Goal: Obtain resource: Download file/media

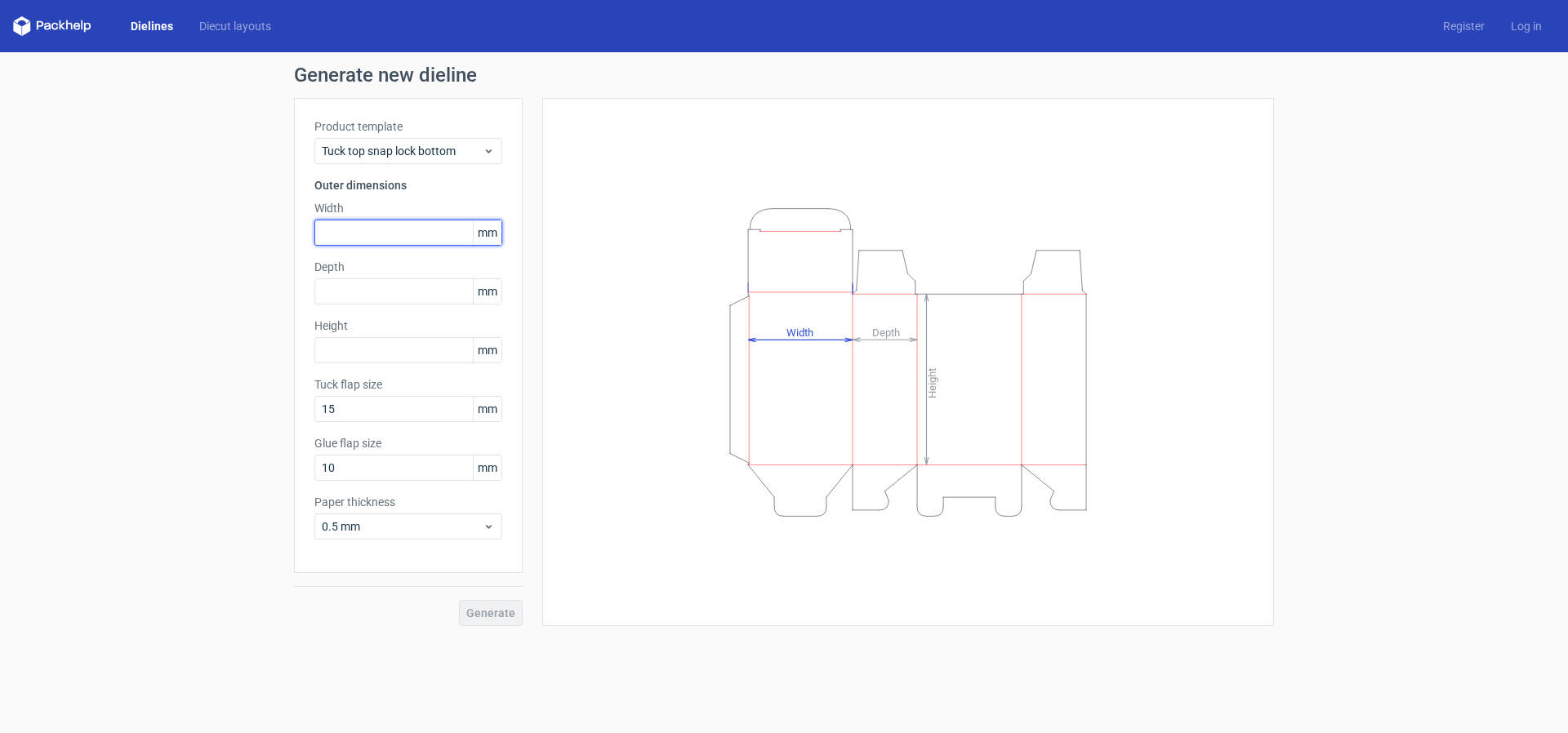
click at [421, 234] on input "text" at bounding box center [407, 232] width 188 height 26
click at [255, 26] on link "Diecut layouts" at bounding box center [235, 26] width 98 height 16
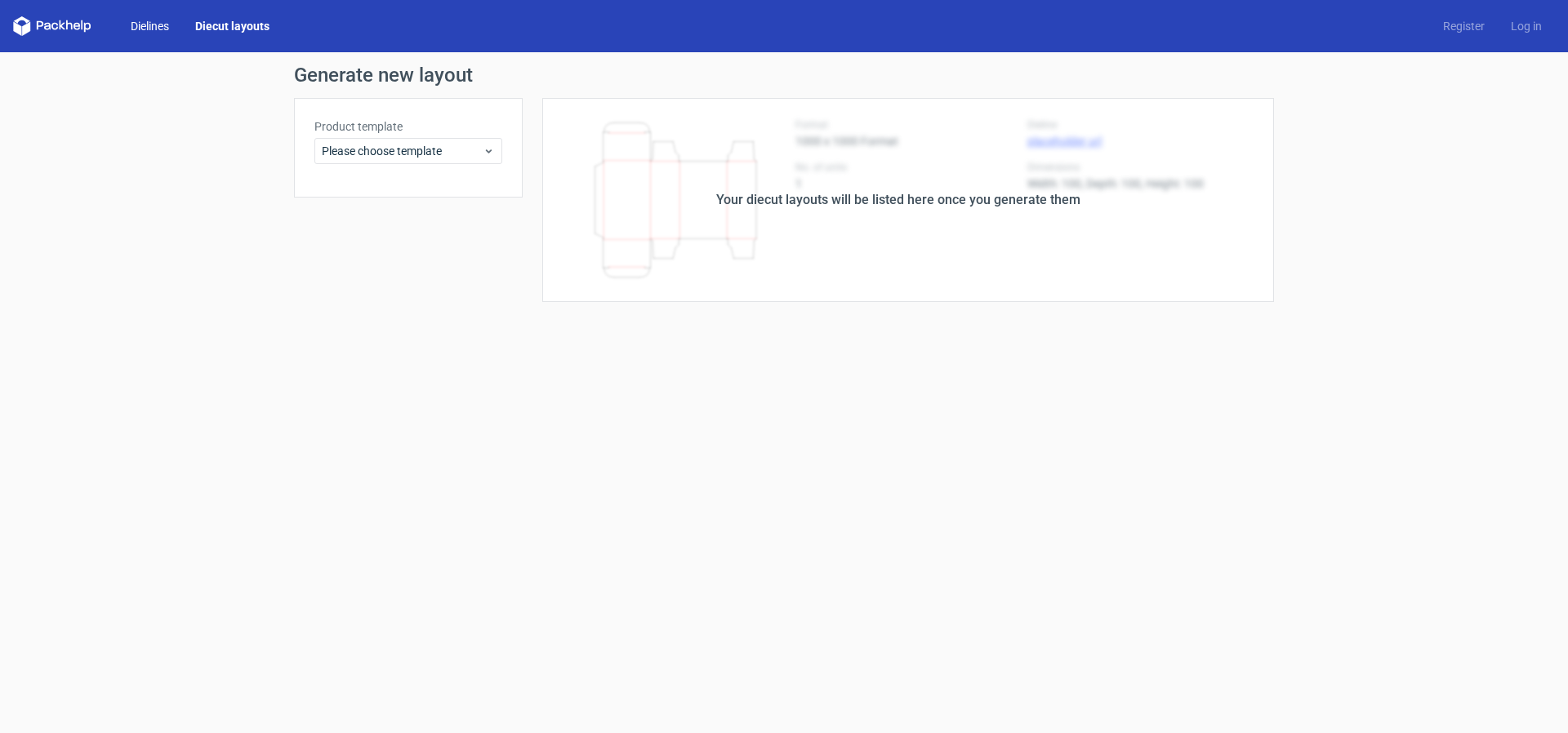
click at [156, 28] on link "Dielines" at bounding box center [149, 26] width 65 height 16
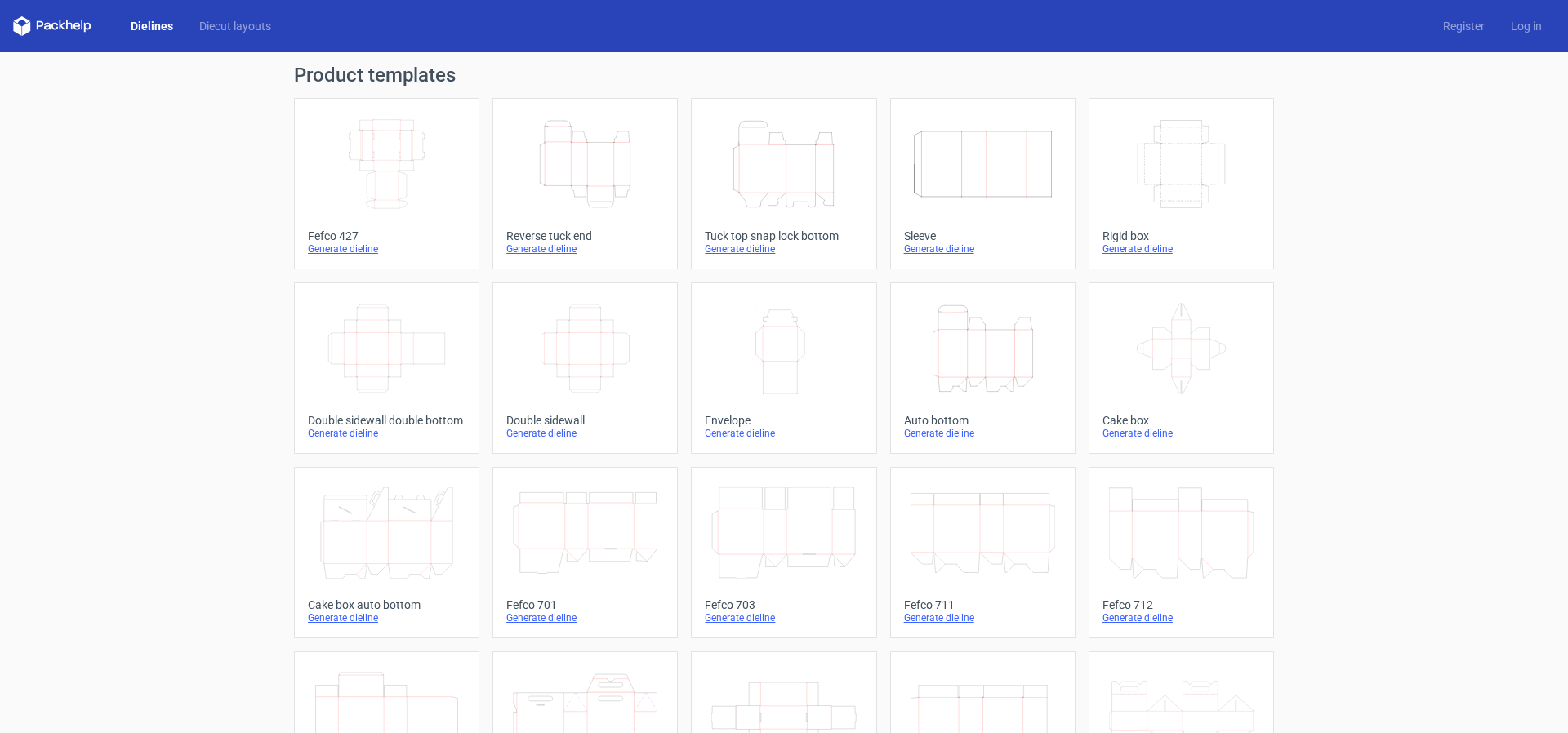
click at [562, 249] on div "Generate dieline" at bounding box center [586, 249] width 158 height 13
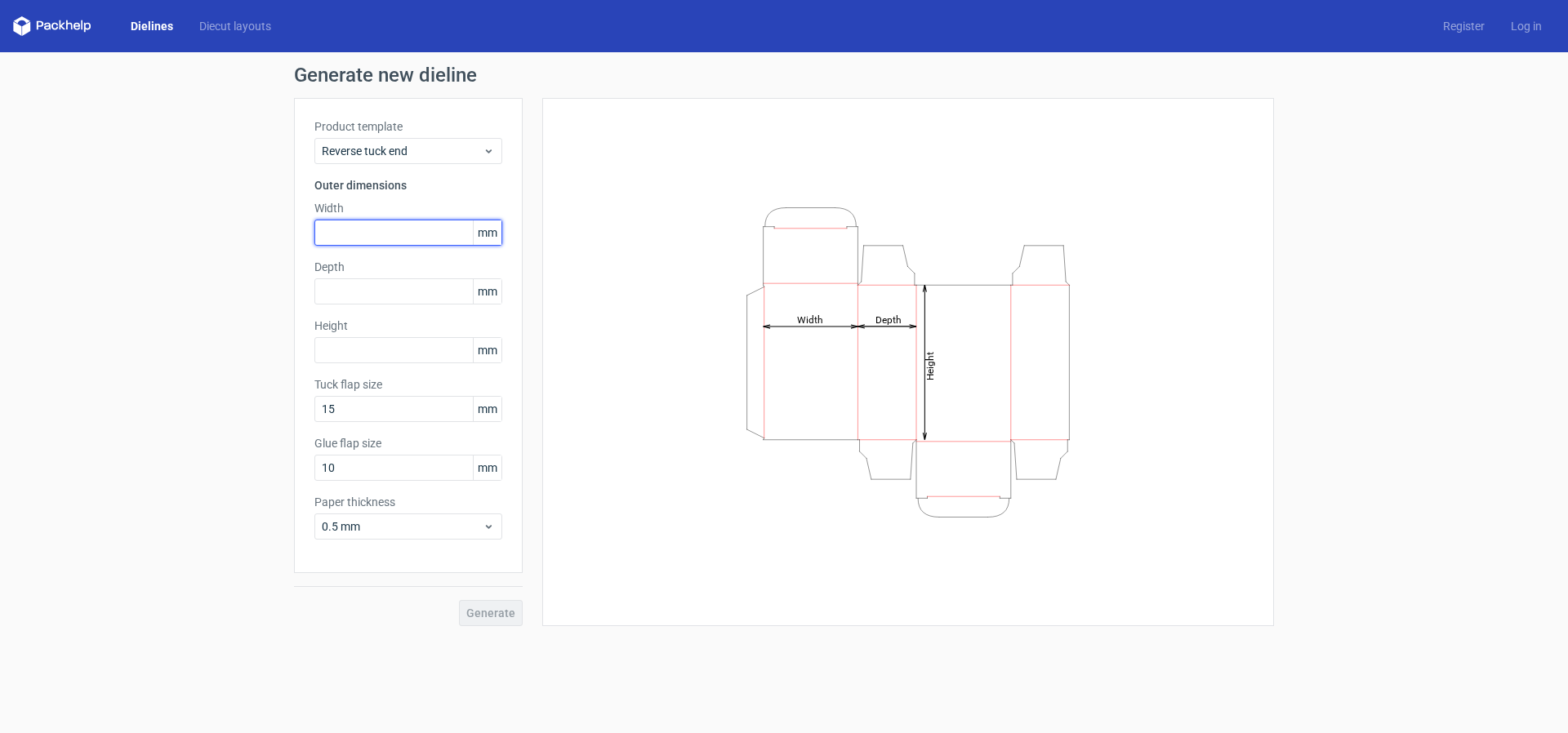
click at [380, 233] on input "text" at bounding box center [407, 232] width 188 height 26
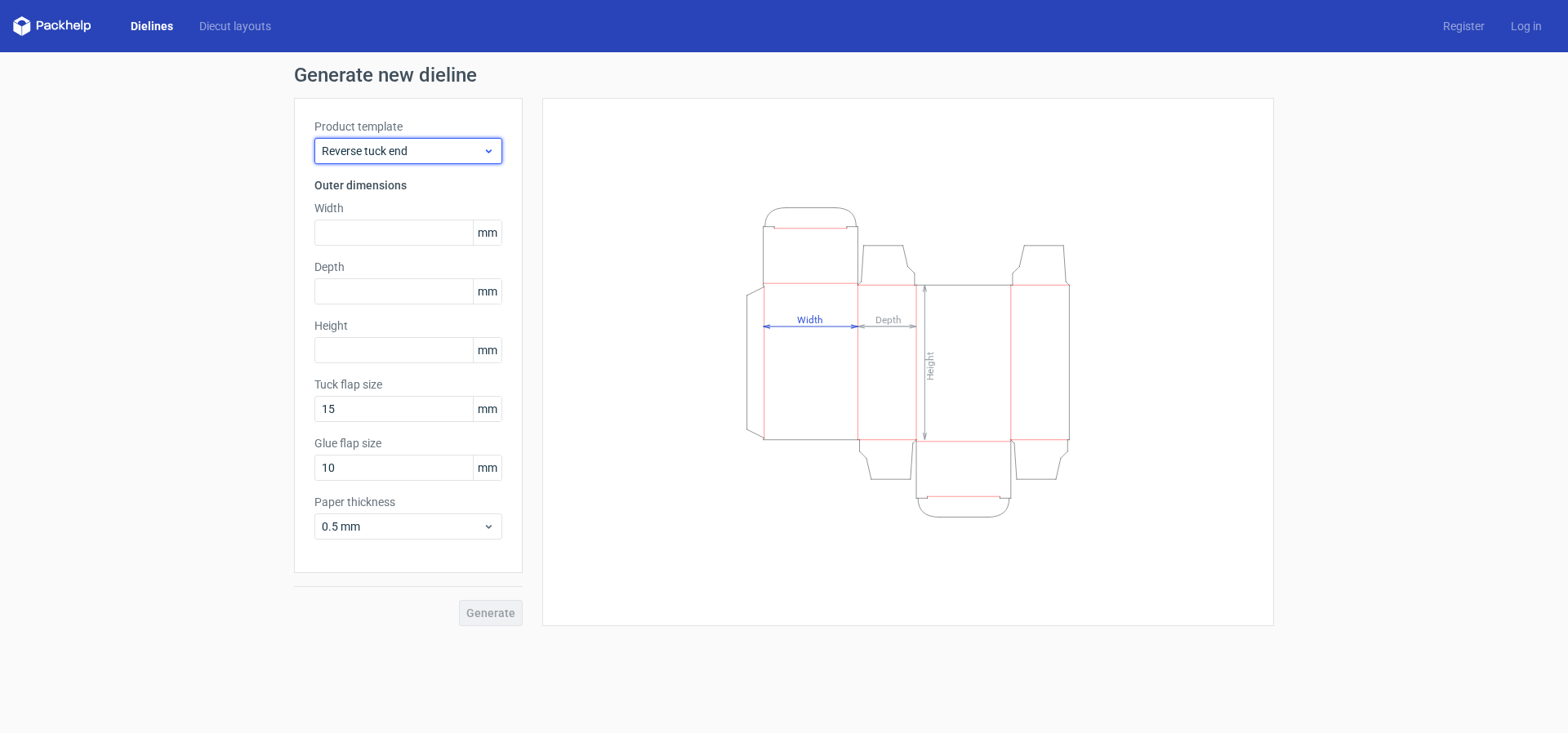
click at [430, 158] on span "Reverse tuck end" at bounding box center [402, 150] width 161 height 16
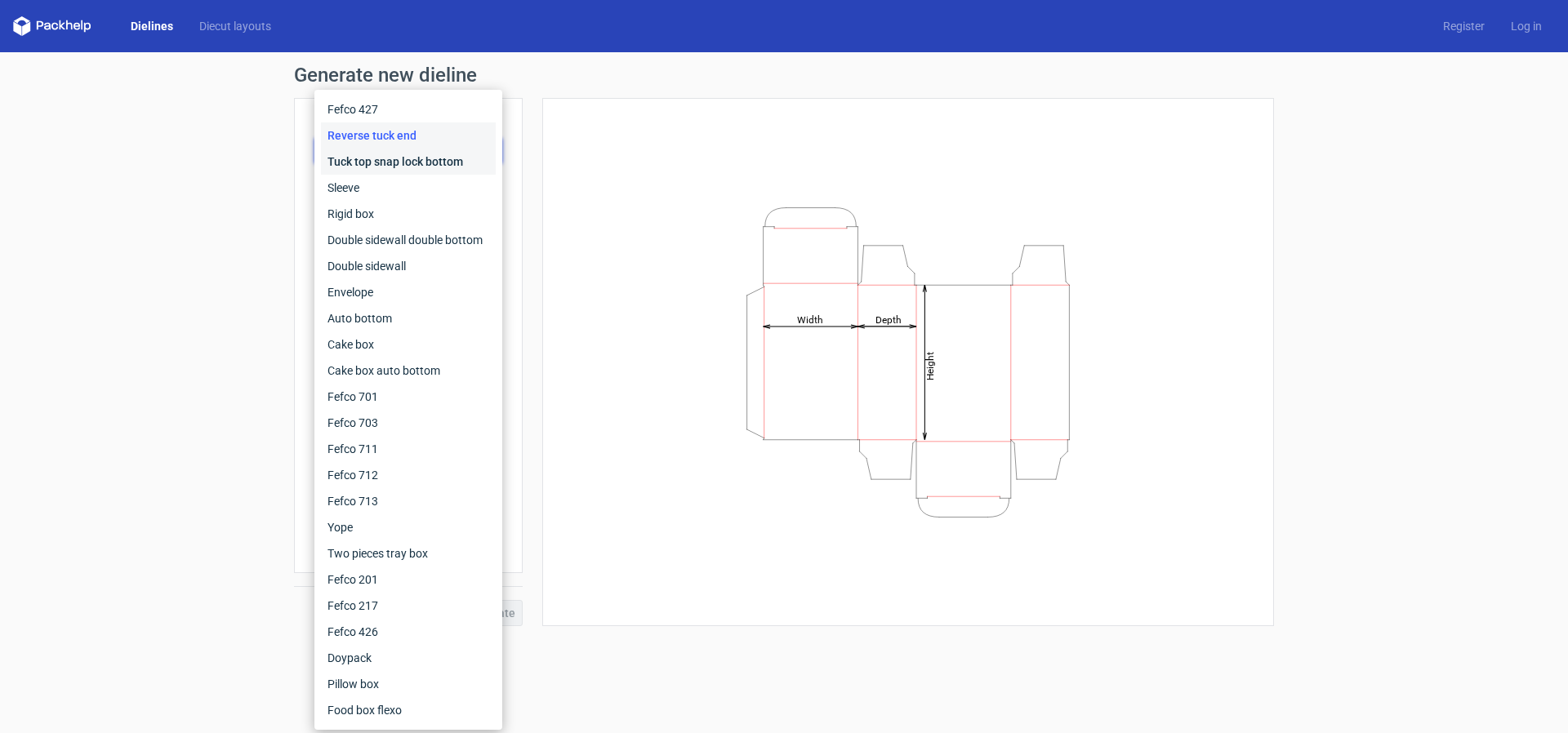
click at [427, 165] on div "Tuck top snap lock bottom" at bounding box center [407, 161] width 174 height 26
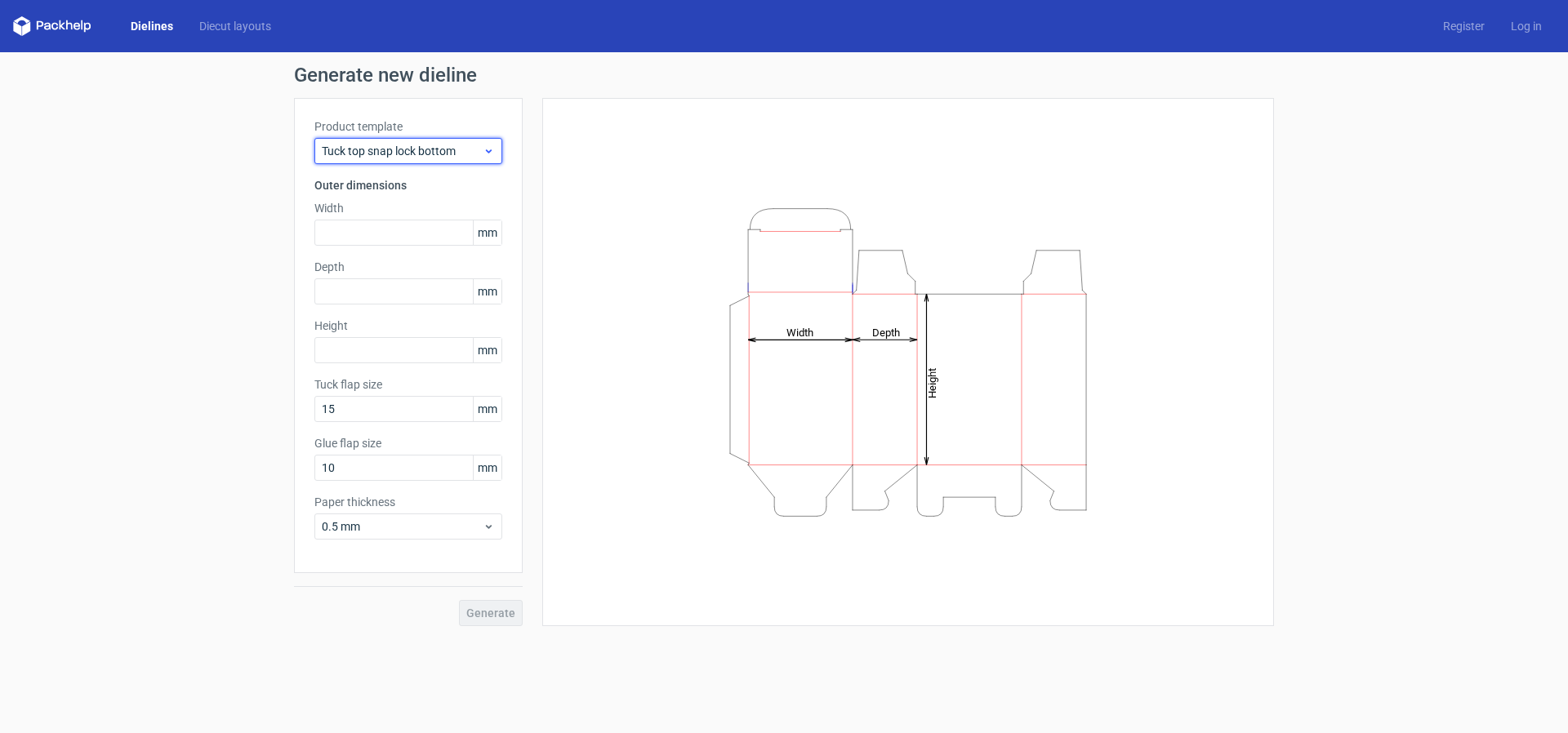
click at [432, 147] on span "Tuck top snap lock bottom" at bounding box center [402, 150] width 161 height 16
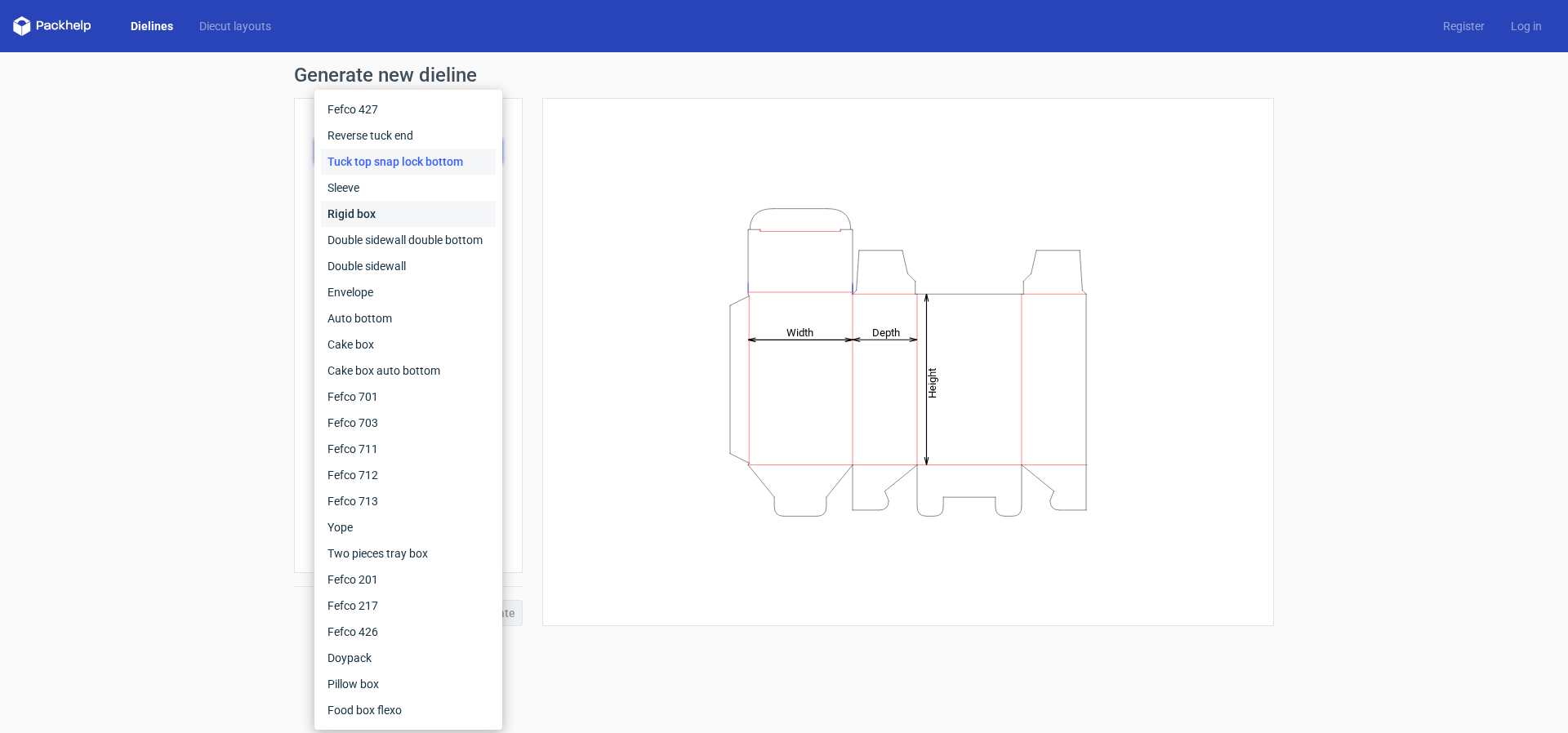
click at [406, 217] on div "Rigid box" at bounding box center [407, 214] width 174 height 26
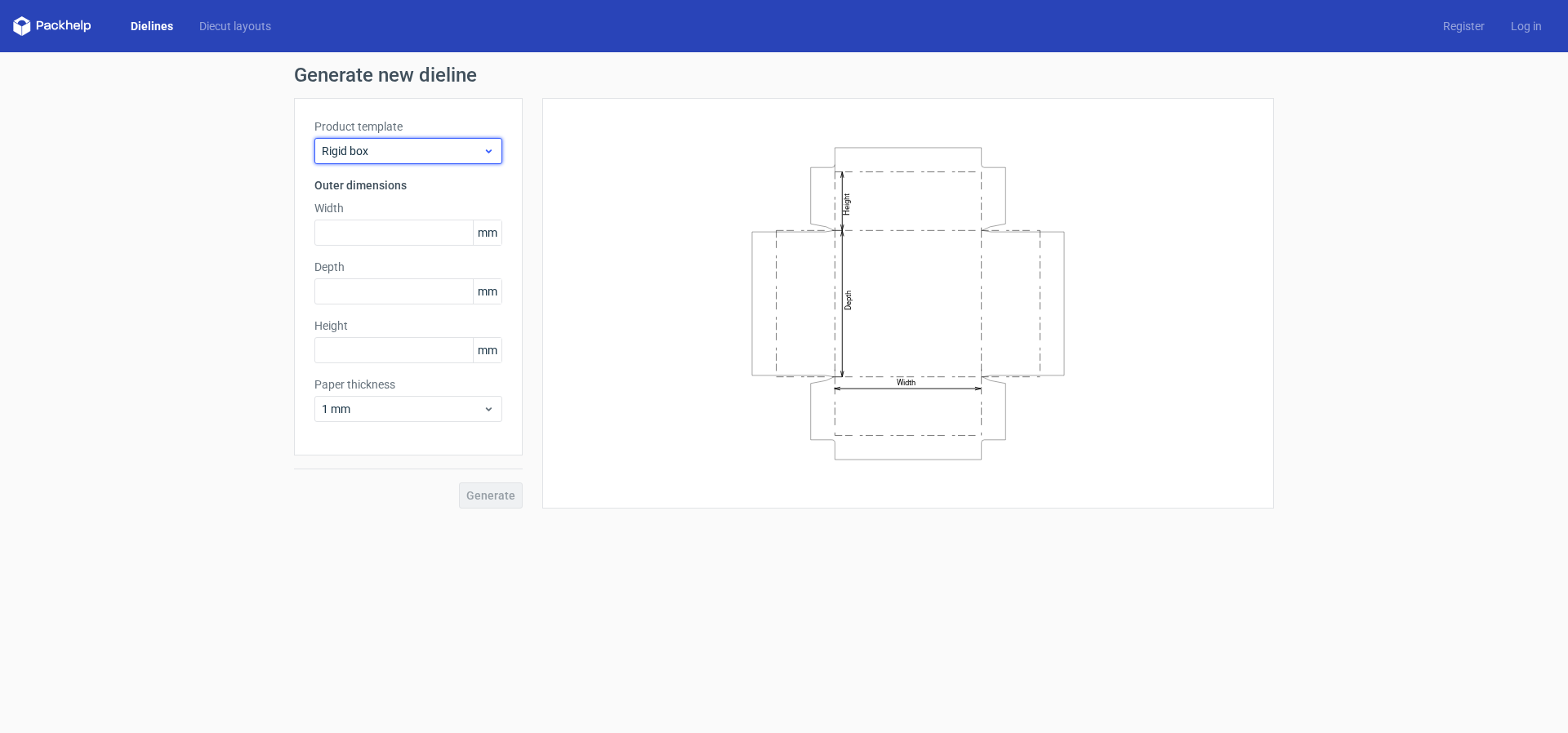
click at [438, 150] on span "Rigid box" at bounding box center [402, 150] width 161 height 16
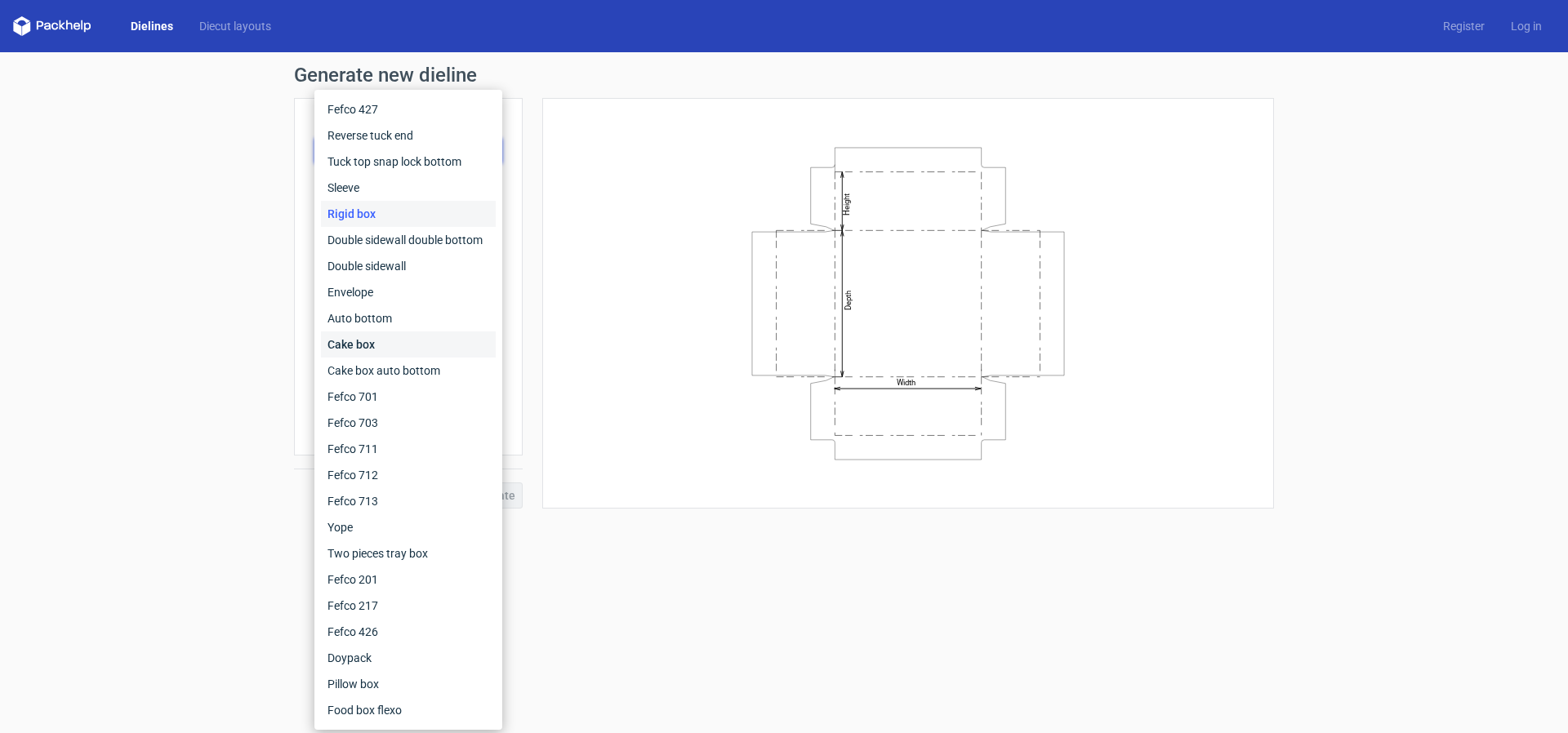
click at [411, 343] on div "Cake box" at bounding box center [407, 344] width 174 height 26
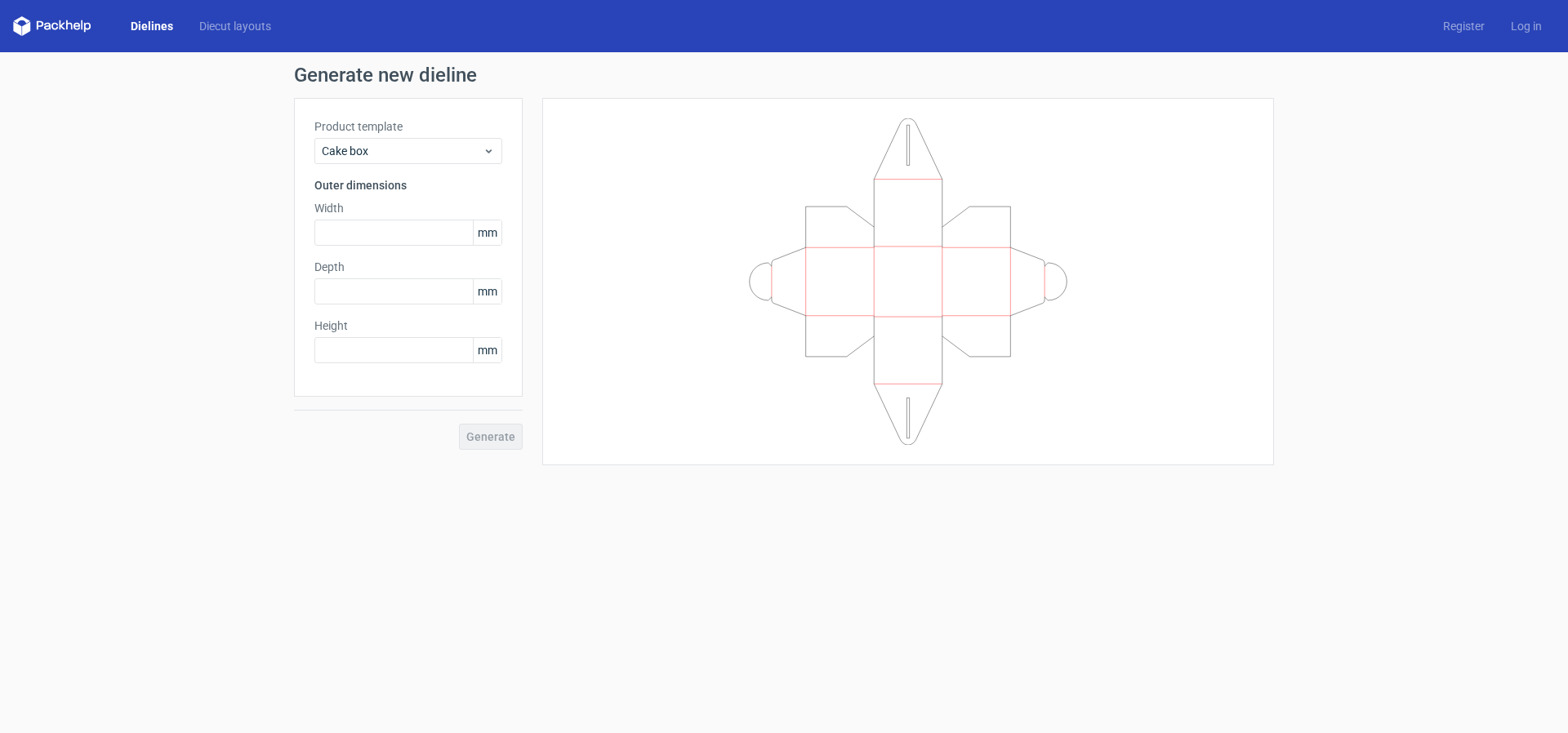
click at [147, 24] on link "Dielines" at bounding box center [151, 26] width 68 height 16
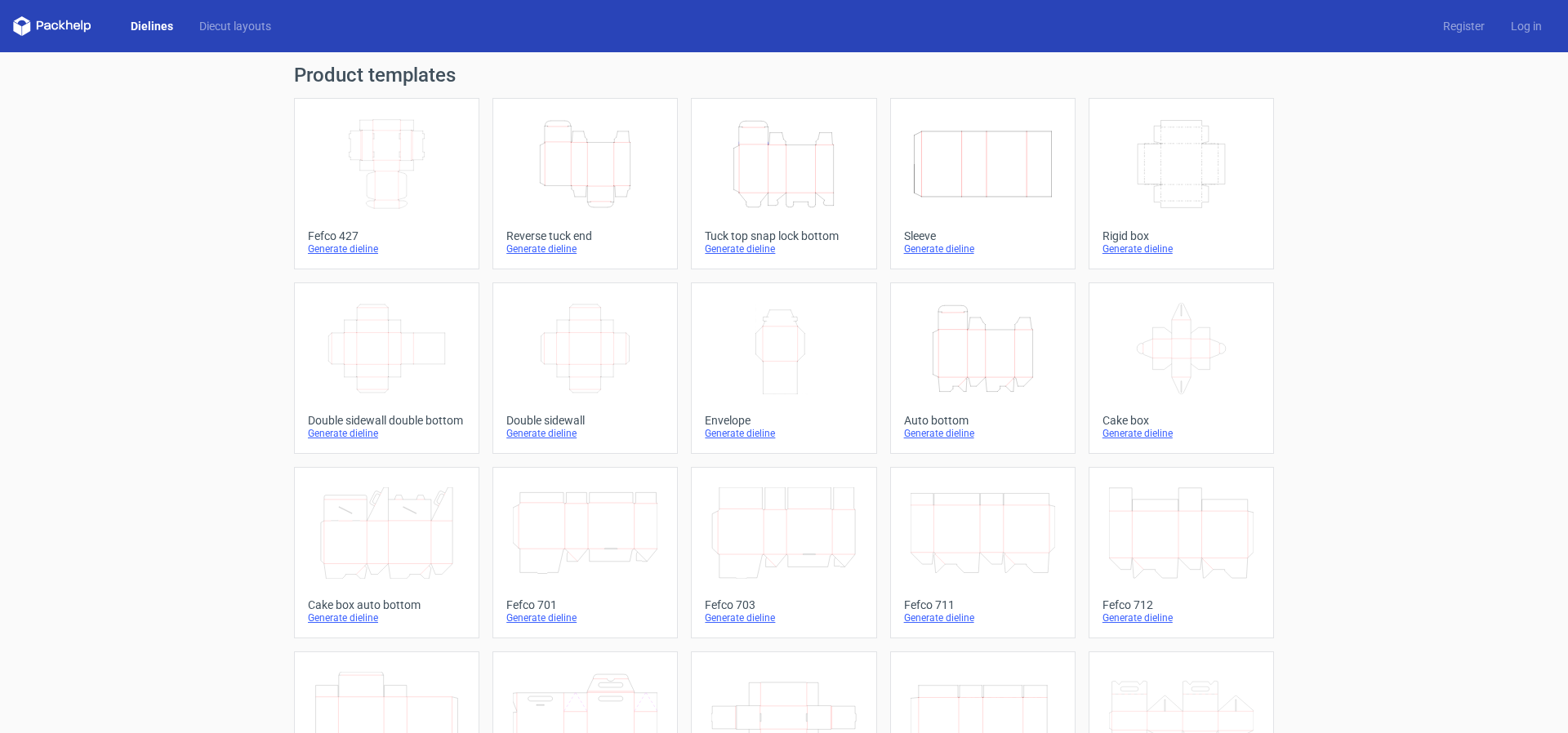
click at [944, 432] on div "Generate dieline" at bounding box center [983, 433] width 158 height 13
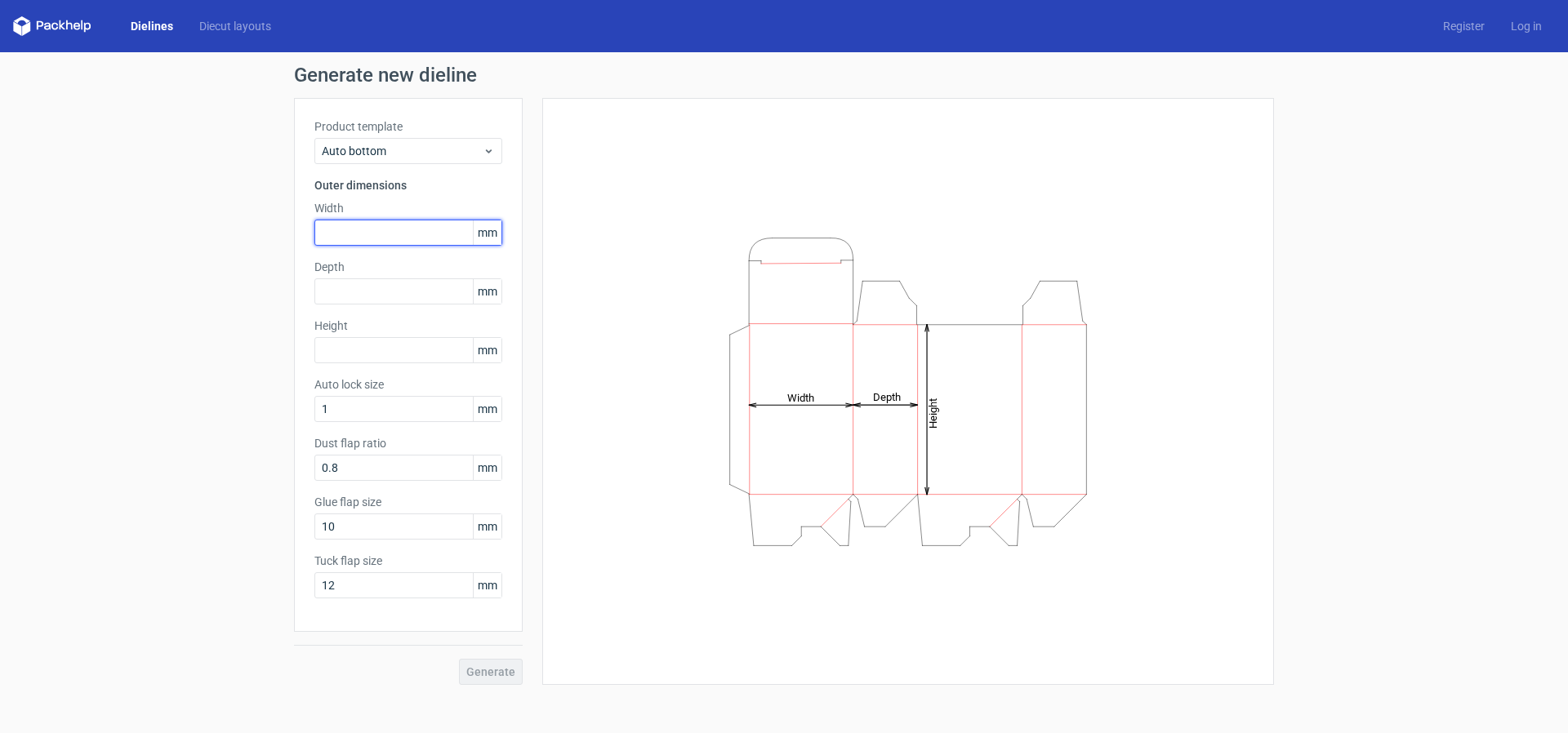
click at [370, 229] on input "text" at bounding box center [407, 232] width 188 height 26
click at [427, 236] on input "text" at bounding box center [407, 232] width 188 height 26
type input "75"
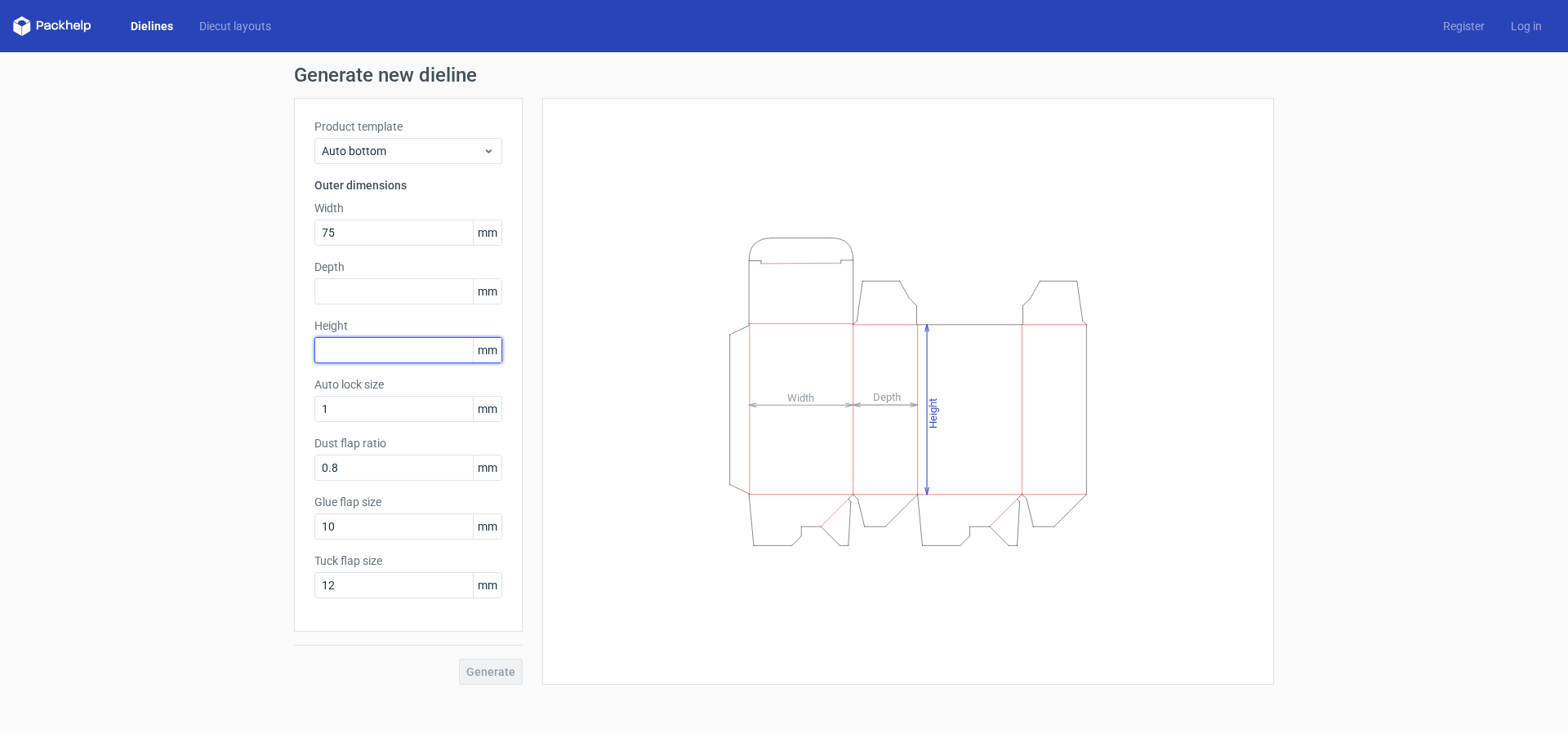
click at [351, 341] on input "text" at bounding box center [407, 350] width 188 height 26
type input "70"
click at [389, 286] on input "text" at bounding box center [407, 291] width 188 height 26
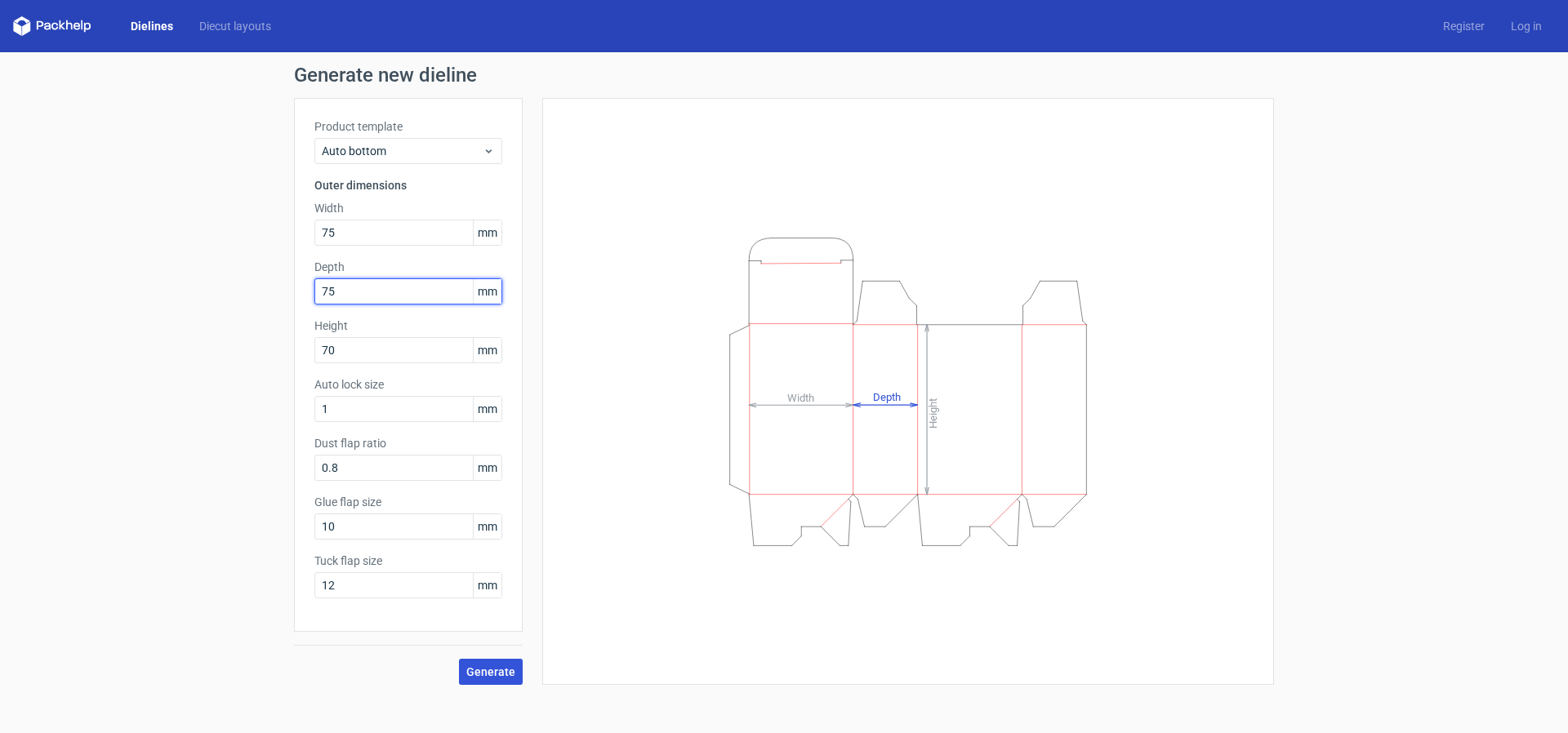
type input "75"
click at [475, 674] on span "Generate" at bounding box center [490, 672] width 49 height 12
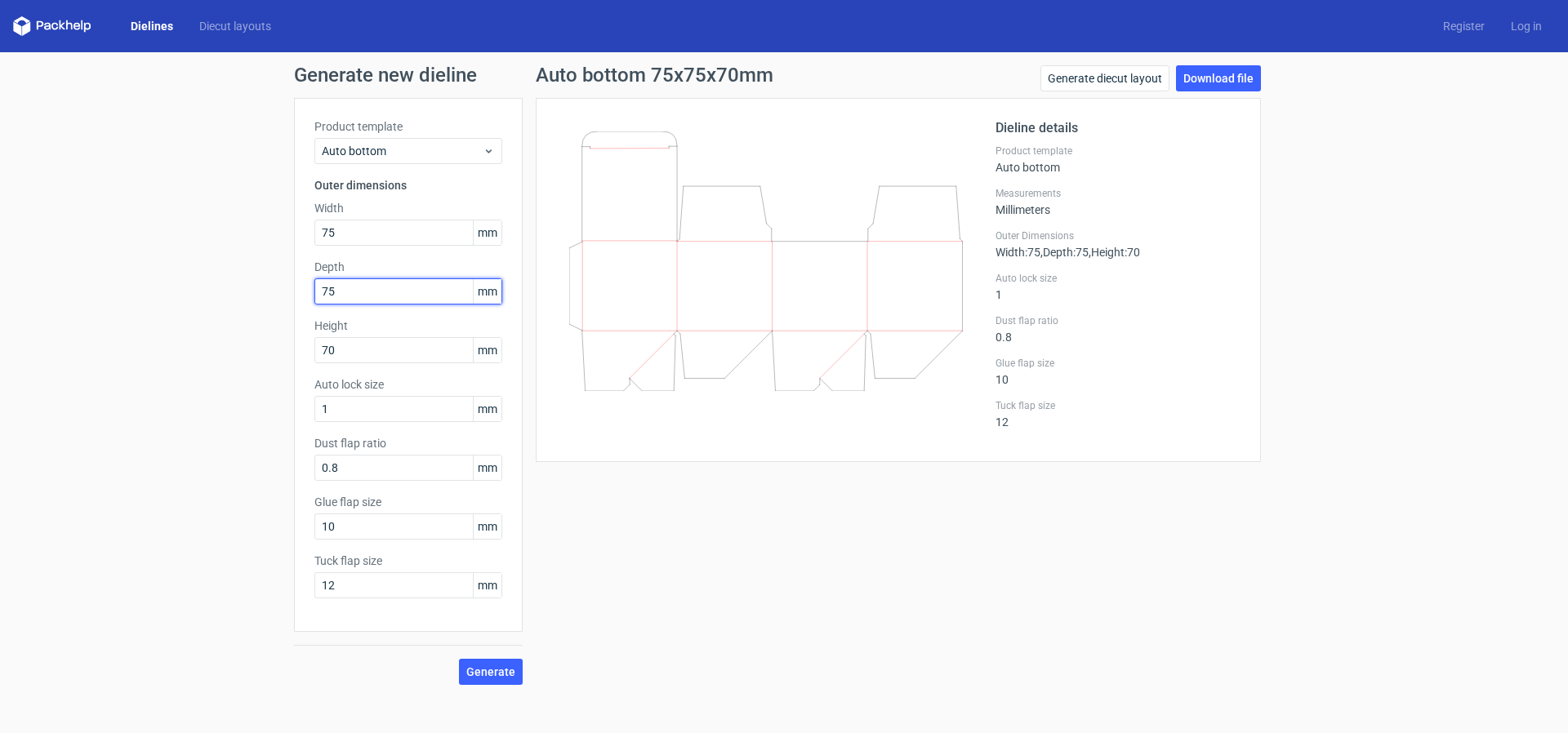
drag, startPoint x: 346, startPoint y: 293, endPoint x: 280, endPoint y: 287, distance: 66.3
click at [281, 287] on div "Generate new dieline Product template Auto bottom Outer dimensions Width 75 mm …" at bounding box center [784, 375] width 1568 height 646
click at [389, 311] on div "Product template Auto bottom Outer dimensions Width 75 mm Depth 75 mm Height 70…" at bounding box center [407, 365] width 228 height 535
drag, startPoint x: 338, startPoint y: 228, endPoint x: 243, endPoint y: 212, distance: 96.3
click at [243, 212] on div "Generate new dieline Product template Auto bottom Outer dimensions Width 75 mm …" at bounding box center [784, 375] width 1568 height 646
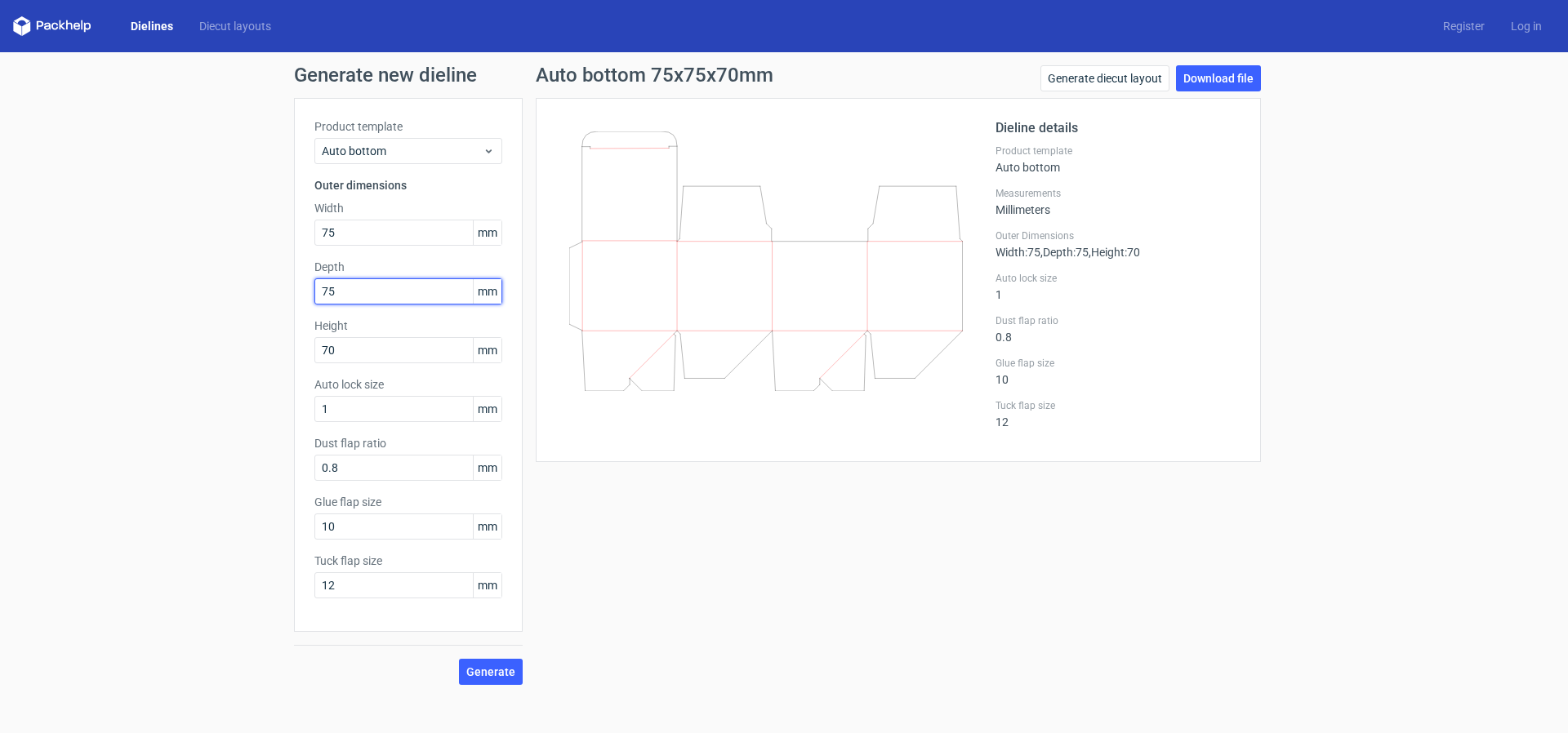
drag, startPoint x: 321, startPoint y: 293, endPoint x: 237, endPoint y: 287, distance: 84.2
click at [237, 287] on div "Generate new dieline Product template Auto bottom Outer dimensions Width 75 mm …" at bounding box center [784, 375] width 1568 height 646
drag, startPoint x: 343, startPoint y: 292, endPoint x: 230, endPoint y: 276, distance: 114.1
click at [232, 276] on div "Generate new dieline Product template Auto bottom Outer dimensions Width 75 mm …" at bounding box center [784, 375] width 1568 height 646
click at [345, 353] on input "70" at bounding box center [407, 350] width 188 height 26
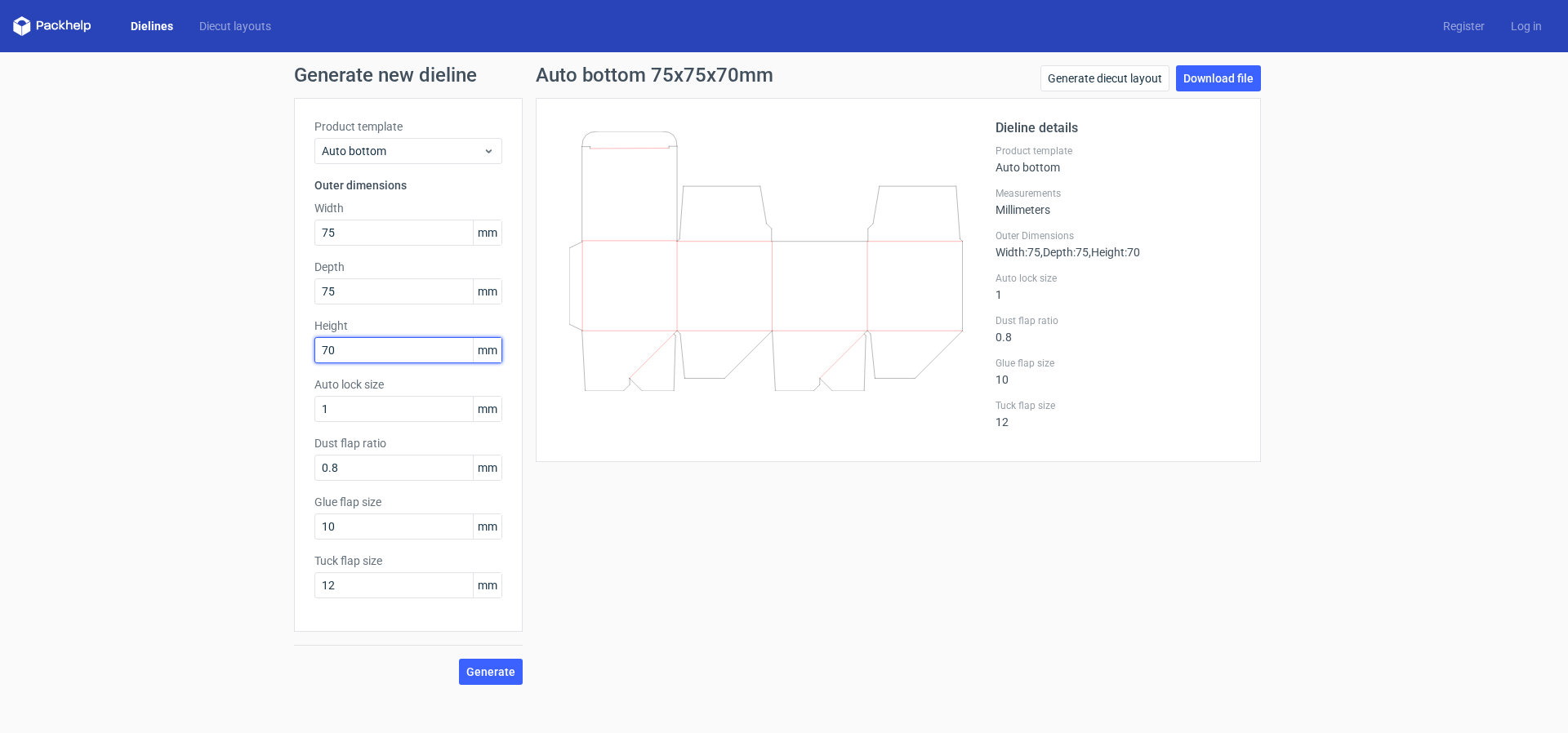
drag, startPoint x: 347, startPoint y: 352, endPoint x: 253, endPoint y: 339, distance: 94.9
click at [254, 339] on div "Generate new dieline Product template Auto bottom Outer dimensions Width 75 mm …" at bounding box center [784, 375] width 1568 height 646
drag, startPoint x: 306, startPoint y: 353, endPoint x: 269, endPoint y: 353, distance: 37.0
click at [269, 353] on div "Generate new dieline Product template Auto bottom Outer dimensions Width 75 mm …" at bounding box center [784, 375] width 1568 height 646
drag, startPoint x: 347, startPoint y: 293, endPoint x: 295, endPoint y: 282, distance: 53.2
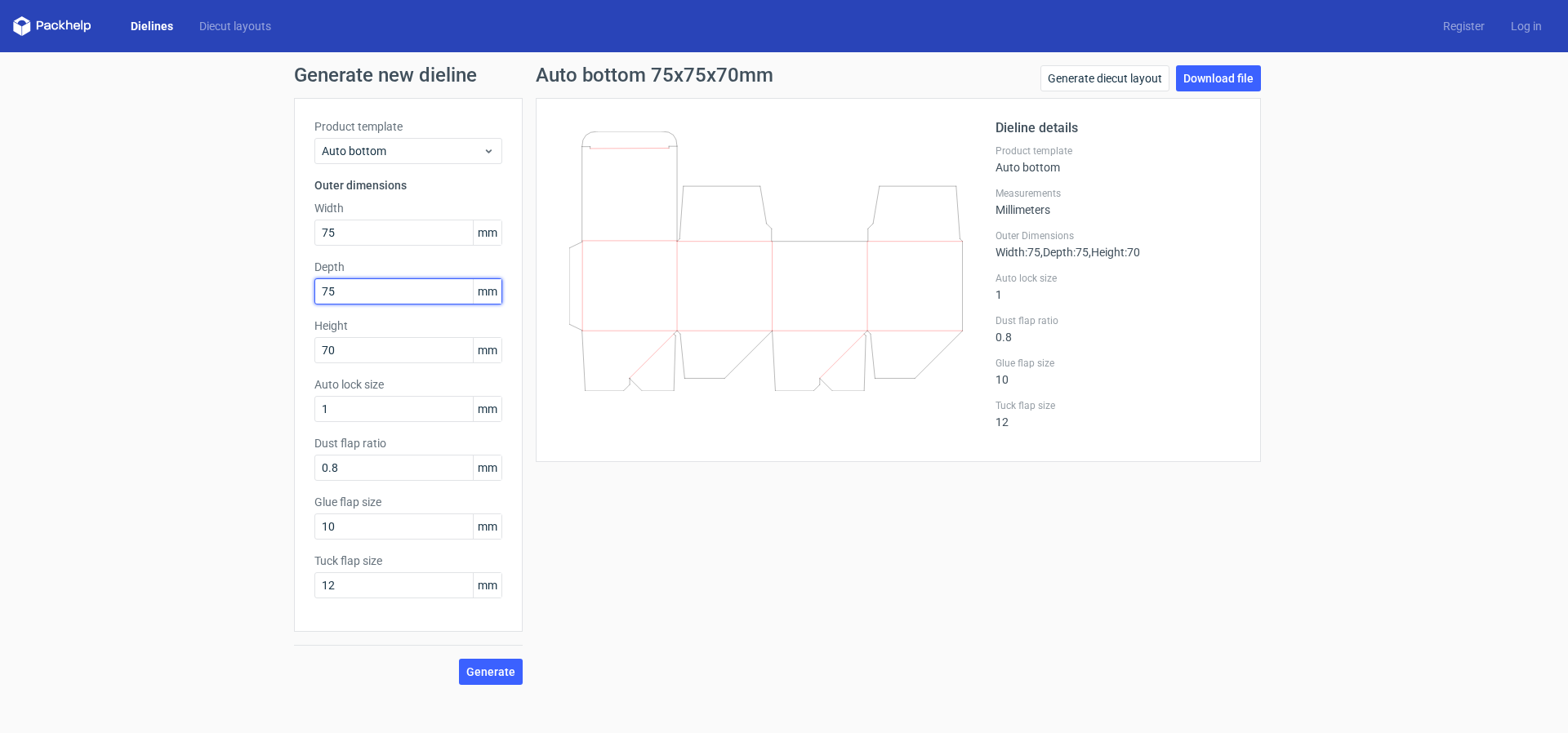
click at [295, 282] on div "Product template Auto bottom Outer dimensions Width 75 mm Depth 75 mm Height 70…" at bounding box center [407, 365] width 228 height 535
click at [373, 294] on input "75" at bounding box center [407, 291] width 188 height 26
drag, startPoint x: 360, startPoint y: 293, endPoint x: 228, endPoint y: 287, distance: 132.1
click at [233, 289] on div "Generate new dieline Product template Auto bottom Outer dimensions Width 75 mm …" at bounding box center [784, 375] width 1568 height 646
click at [507, 671] on span "Generate" at bounding box center [490, 672] width 49 height 12
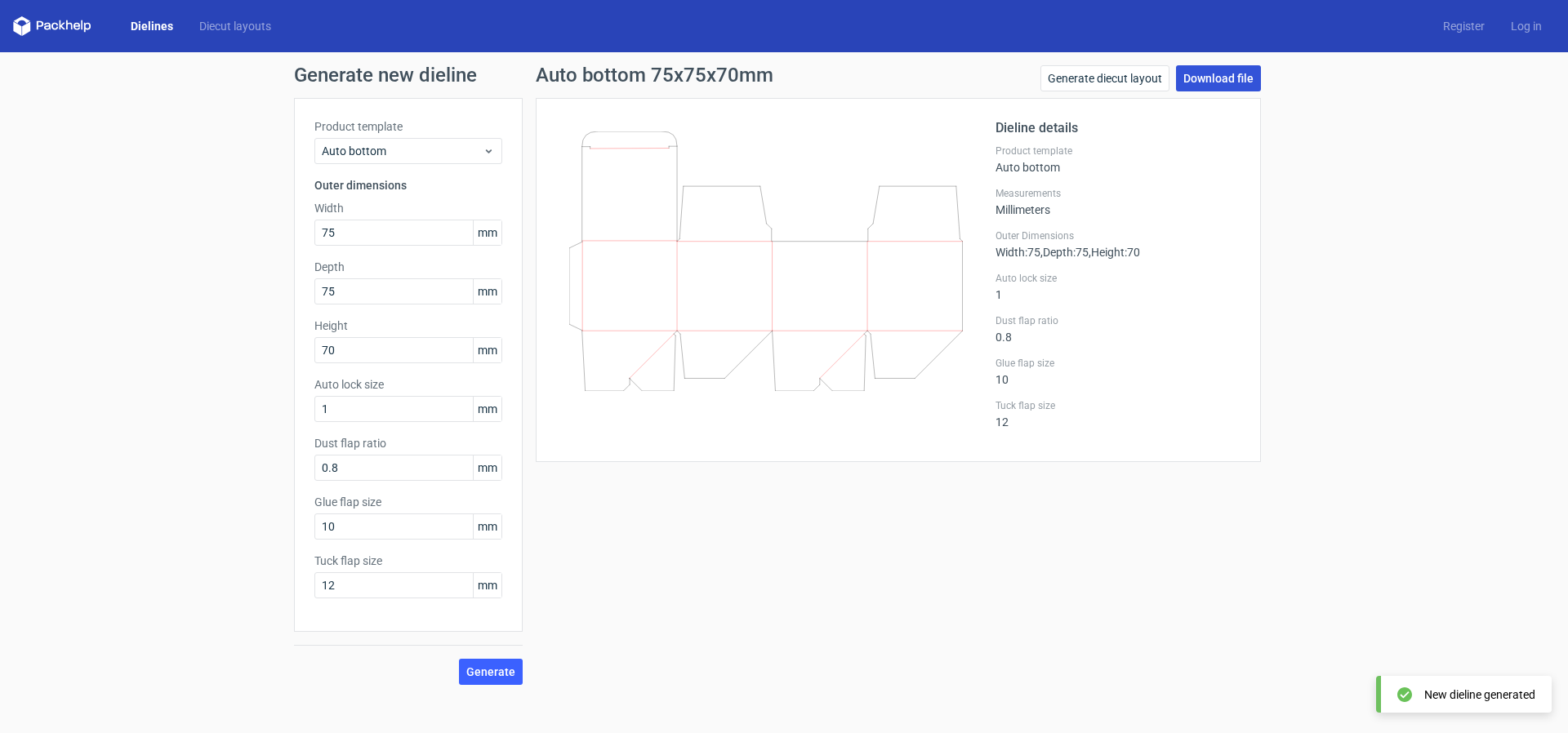
click at [1206, 78] on link "Download file" at bounding box center [1218, 78] width 85 height 26
drag, startPoint x: 363, startPoint y: 229, endPoint x: 290, endPoint y: 246, distance: 75.0
click at [290, 246] on div "Generate new dieline Product template Auto bottom Outer dimensions Width 75 mm …" at bounding box center [784, 375] width 1568 height 646
click at [335, 242] on input "75" at bounding box center [407, 232] width 188 height 26
drag, startPoint x: 335, startPoint y: 234, endPoint x: 315, endPoint y: 239, distance: 20.6
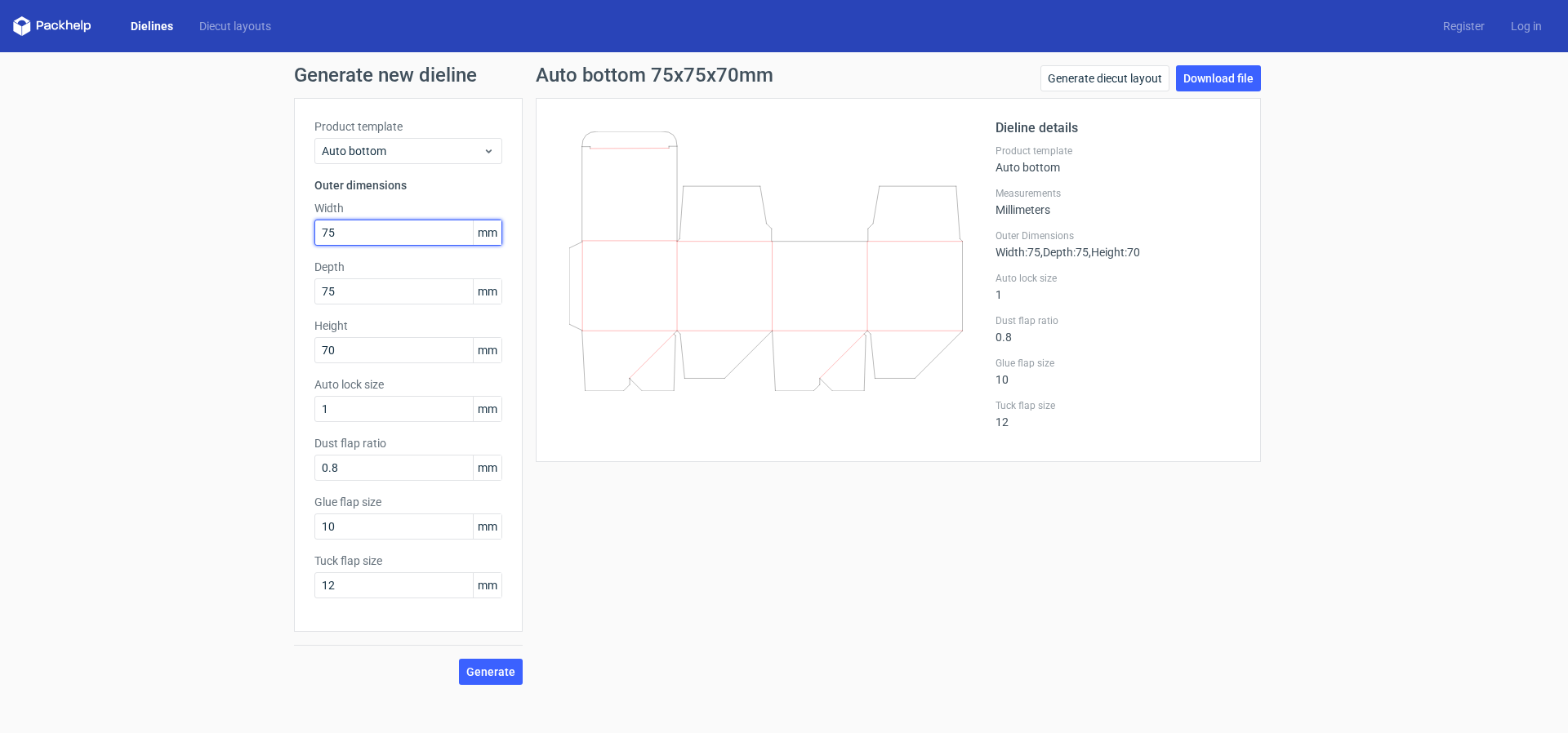
click at [315, 239] on input "75" at bounding box center [407, 232] width 188 height 26
type input "55"
click at [323, 291] on input "75" at bounding box center [407, 291] width 188 height 26
type input "70"
drag, startPoint x: 341, startPoint y: 349, endPoint x: 315, endPoint y: 351, distance: 26.1
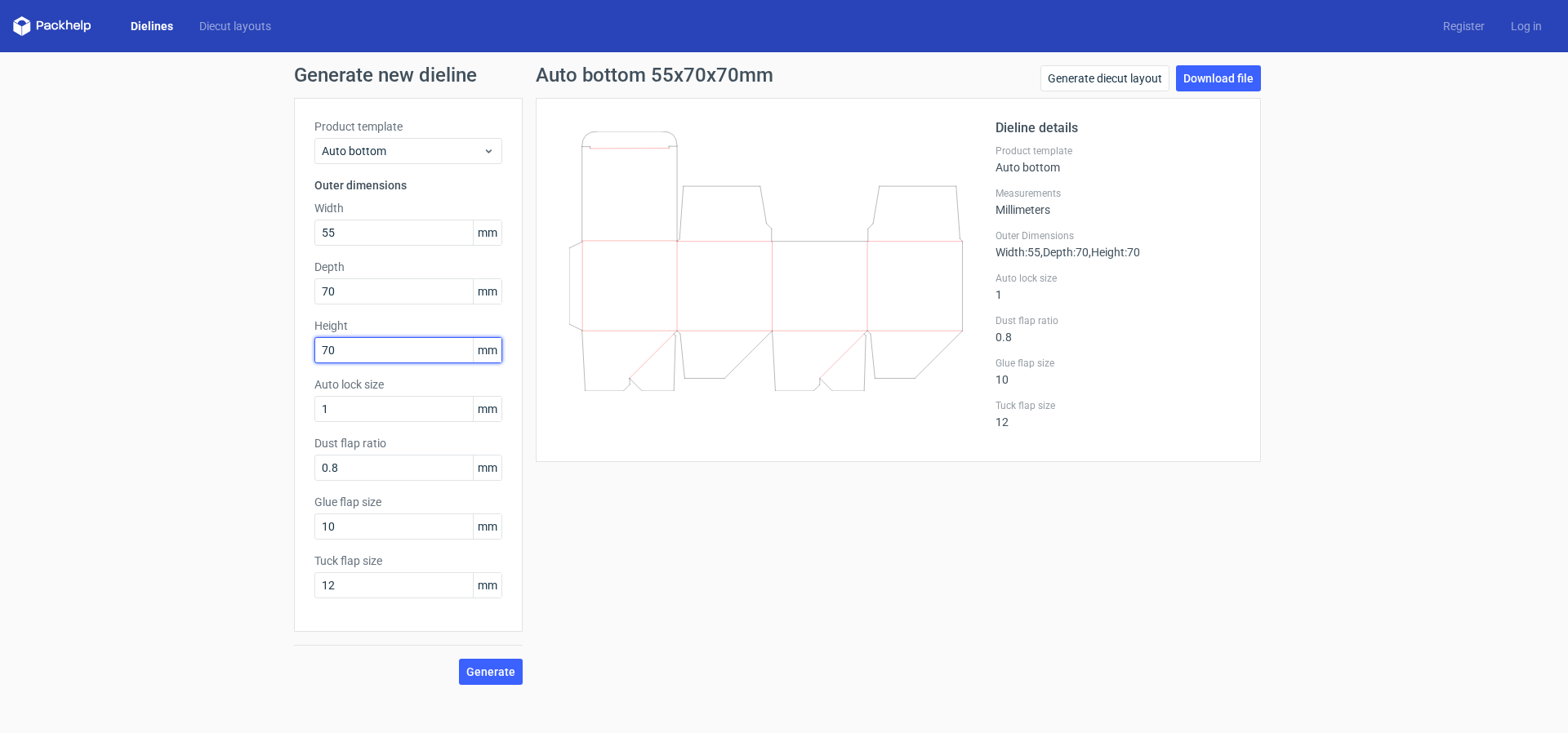
click at [315, 351] on input "70" at bounding box center [407, 350] width 188 height 26
type input "110"
click at [486, 670] on span "Generate" at bounding box center [490, 672] width 49 height 12
click at [1232, 75] on link "Download file" at bounding box center [1218, 78] width 85 height 26
